Goal: Transaction & Acquisition: Purchase product/service

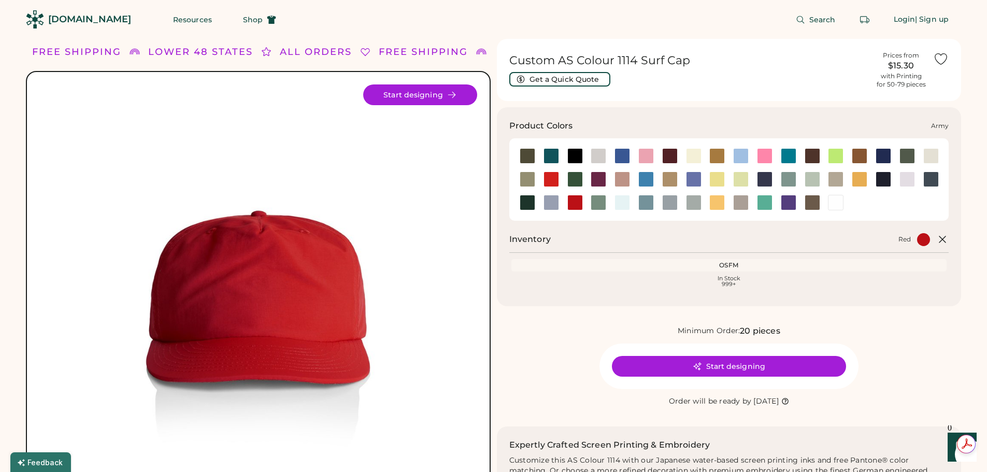
click at [525, 155] on div at bounding box center [528, 156] width 16 height 16
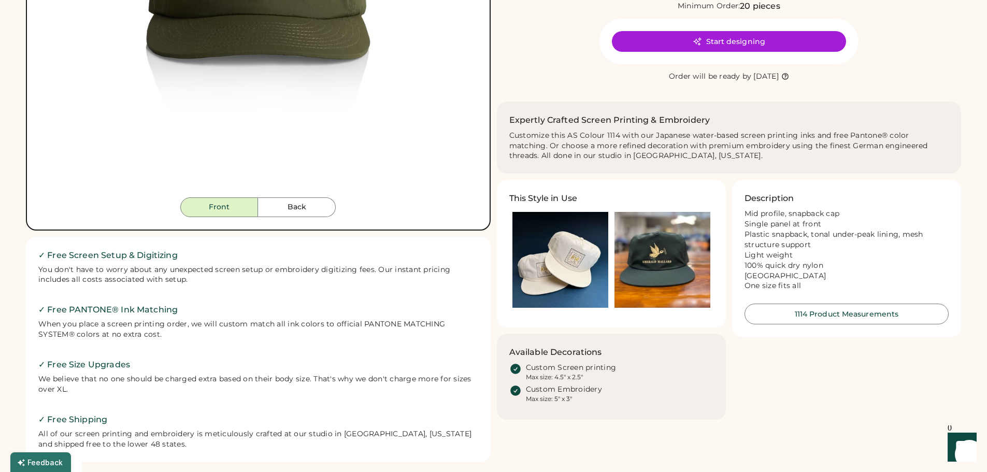
scroll to position [320, 0]
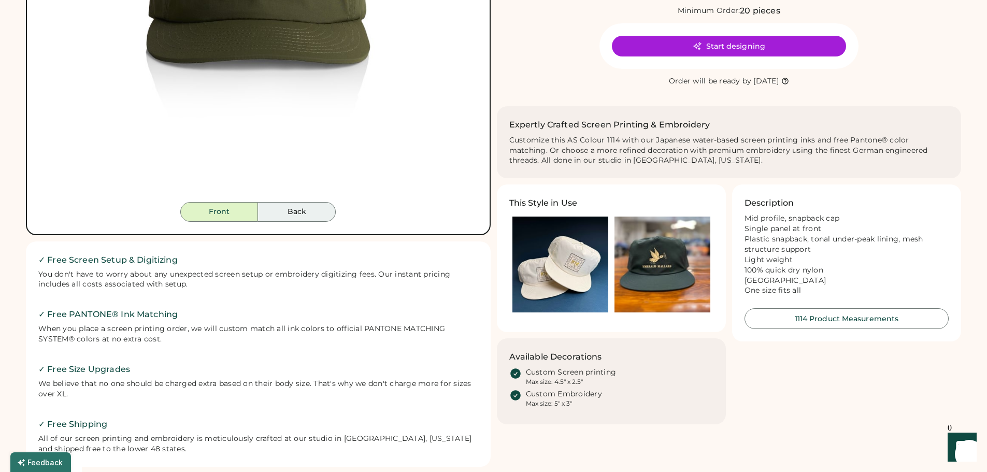
click at [300, 208] on button "Back" at bounding box center [297, 212] width 78 height 20
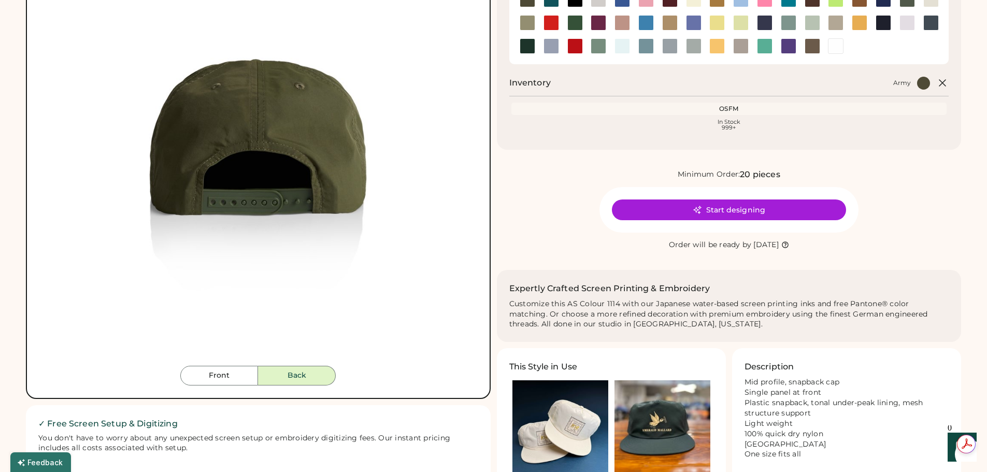
scroll to position [0, 0]
drag, startPoint x: 230, startPoint y: 376, endPoint x: 236, endPoint y: 372, distance: 6.8
click at [230, 375] on button "Front" at bounding box center [219, 376] width 78 height 20
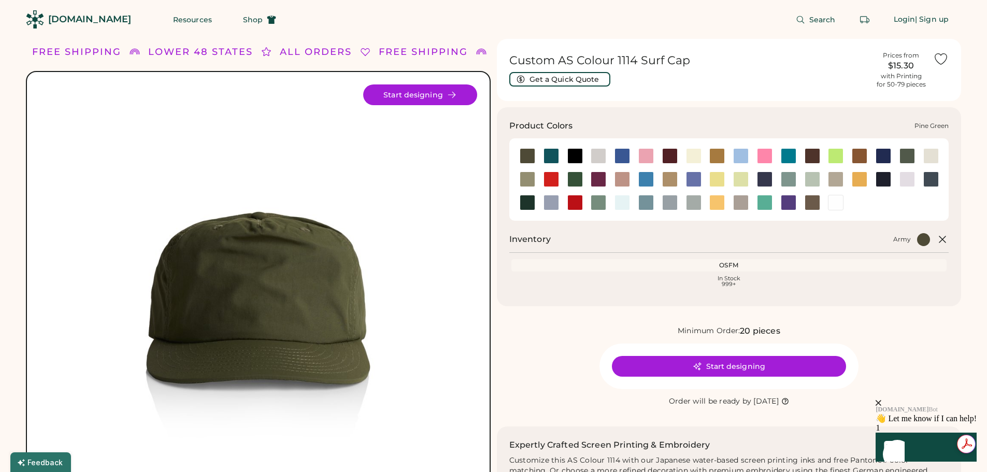
click at [527, 202] on div at bounding box center [528, 203] width 16 height 16
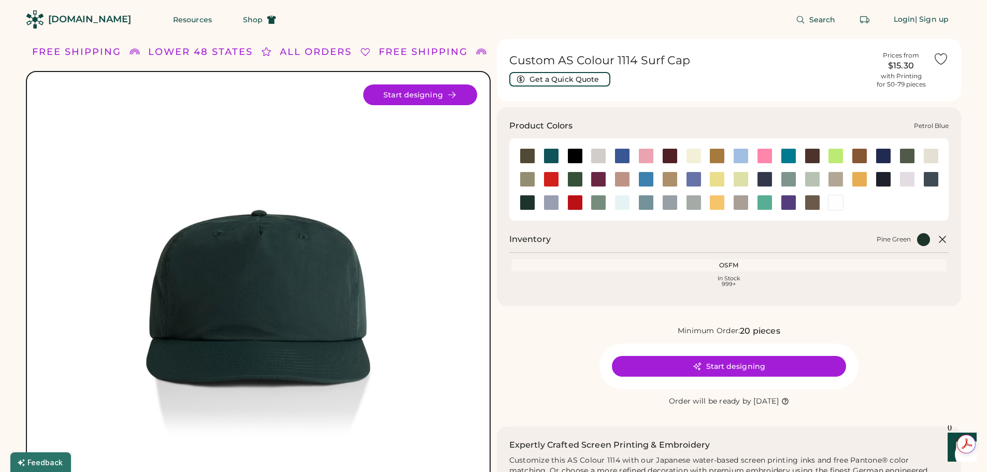
click at [929, 180] on div at bounding box center [931, 179] width 16 height 16
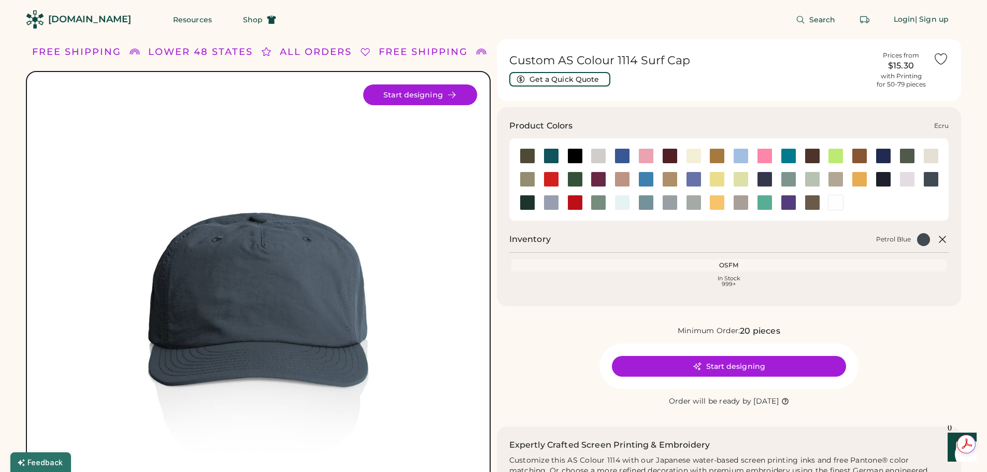
click at [932, 157] on div at bounding box center [931, 156] width 16 height 16
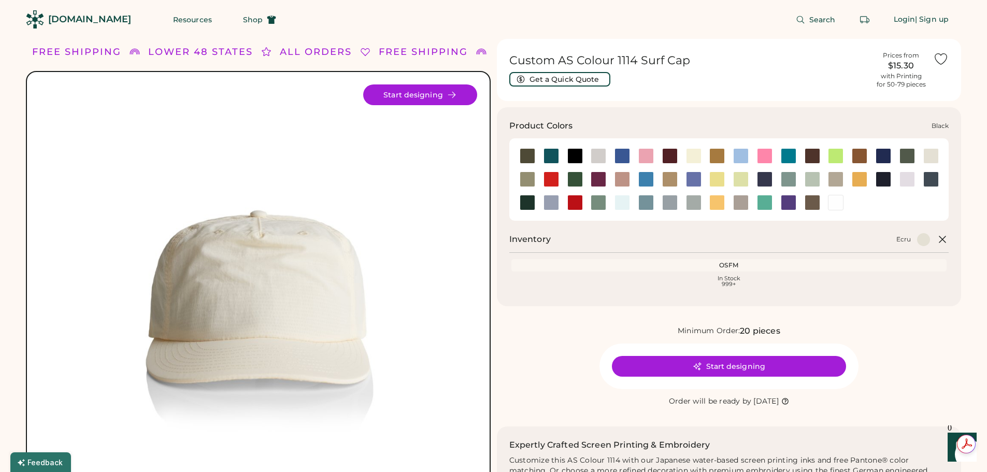
click at [576, 154] on div at bounding box center [575, 156] width 16 height 16
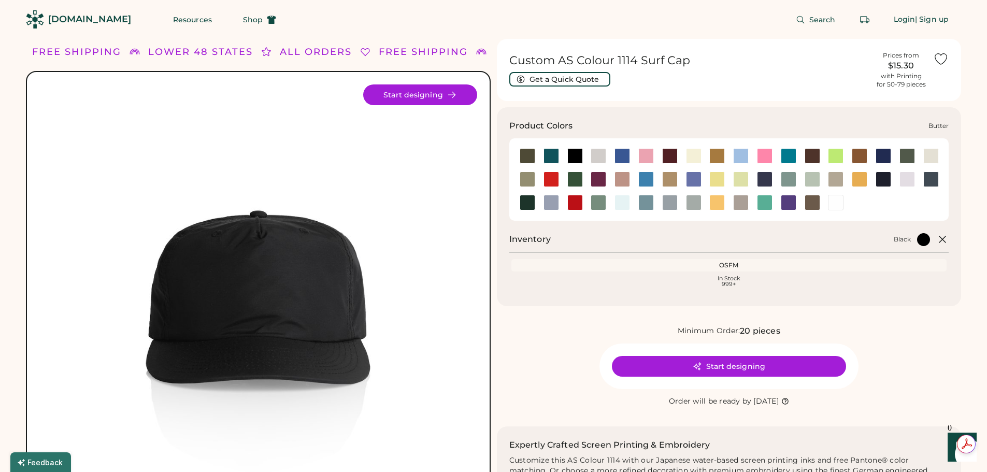
click at [694, 157] on div at bounding box center [694, 156] width 16 height 16
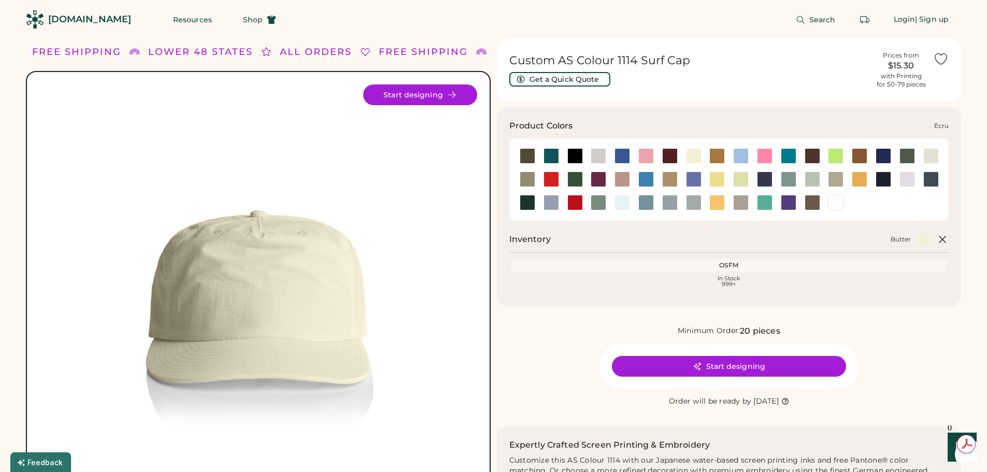
click at [931, 157] on div at bounding box center [931, 156] width 16 height 16
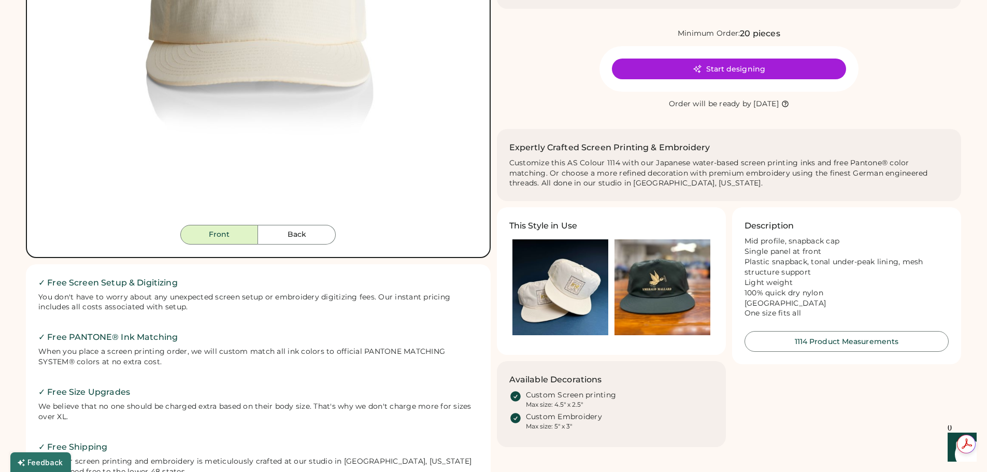
scroll to position [298, 0]
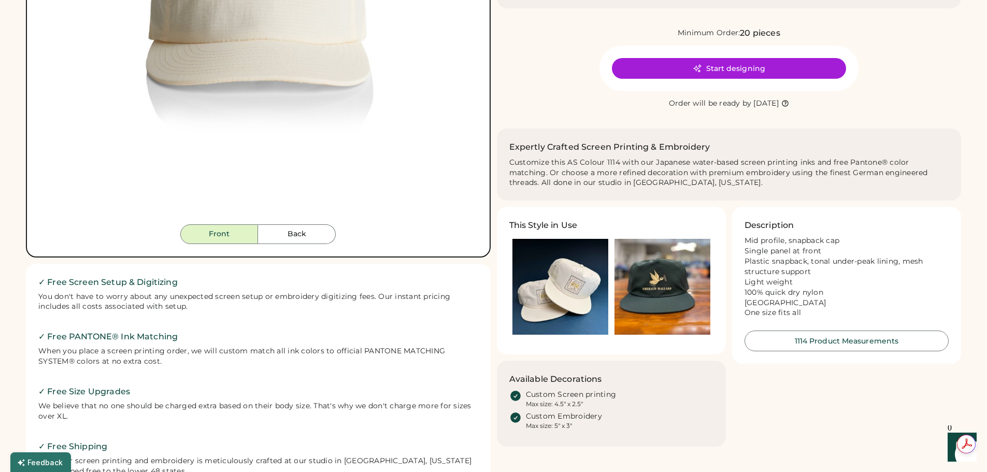
click at [667, 286] on img at bounding box center [662, 287] width 96 height 96
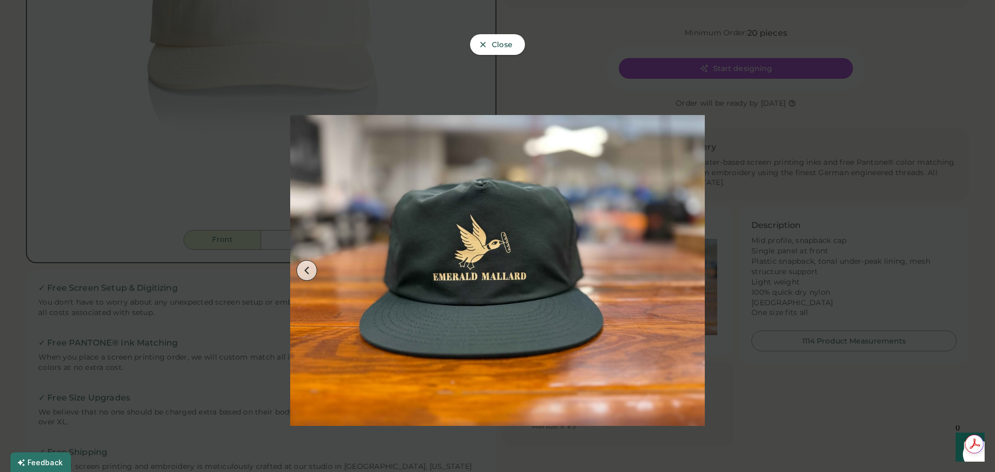
click at [498, 44] on span "Close" at bounding box center [502, 44] width 21 height 7
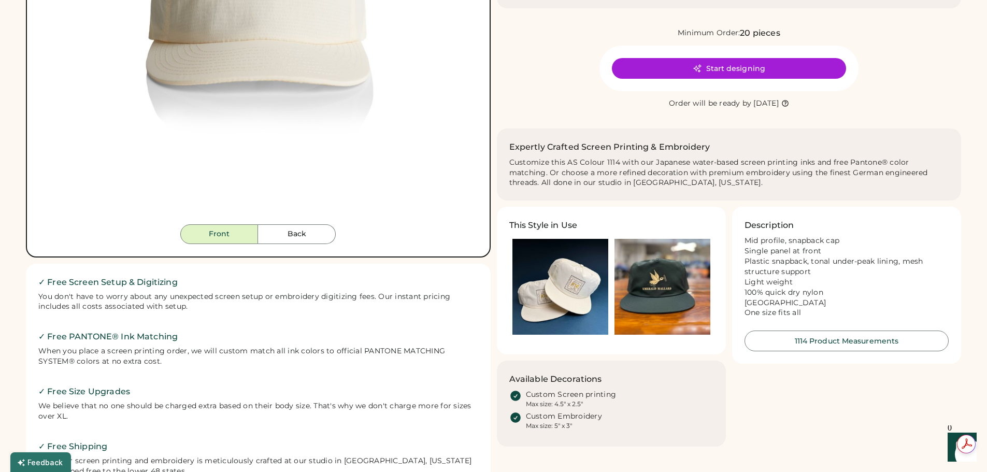
click at [561, 308] on img at bounding box center [560, 287] width 96 height 96
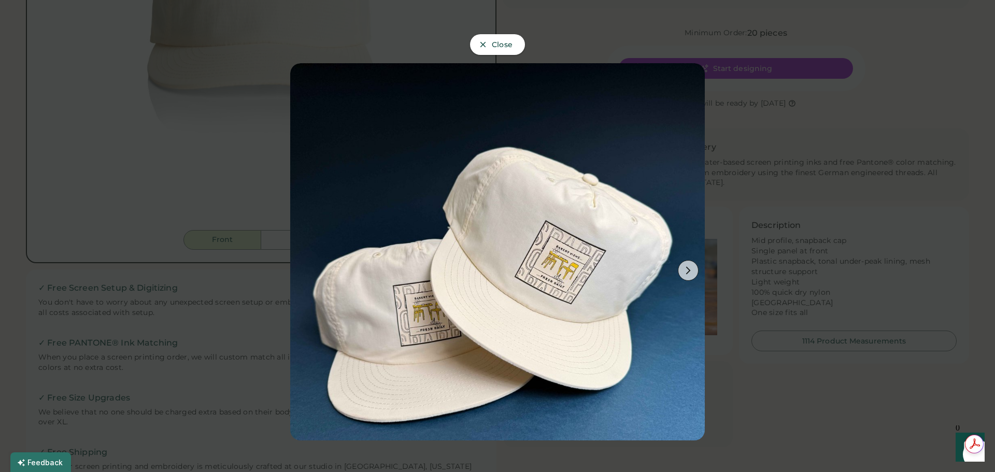
click at [506, 48] on span "Close" at bounding box center [502, 44] width 21 height 7
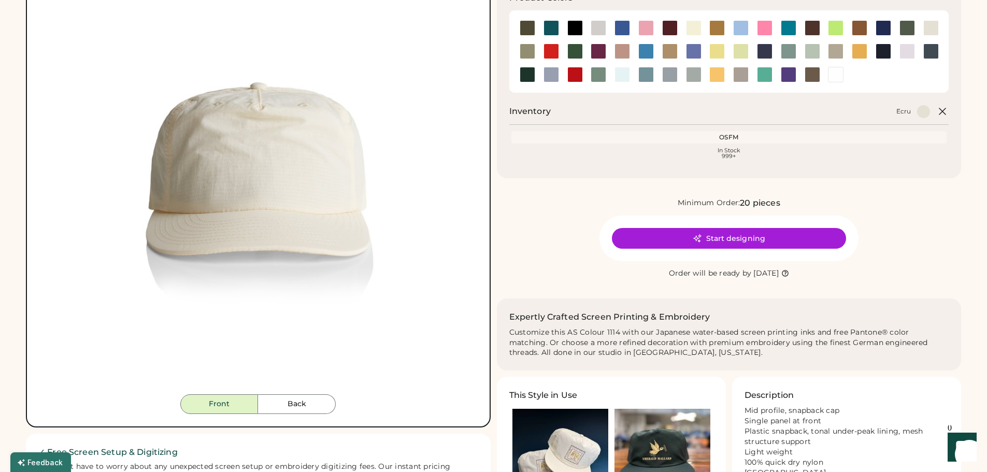
scroll to position [0, 0]
